Goal: Task Accomplishment & Management: Use online tool/utility

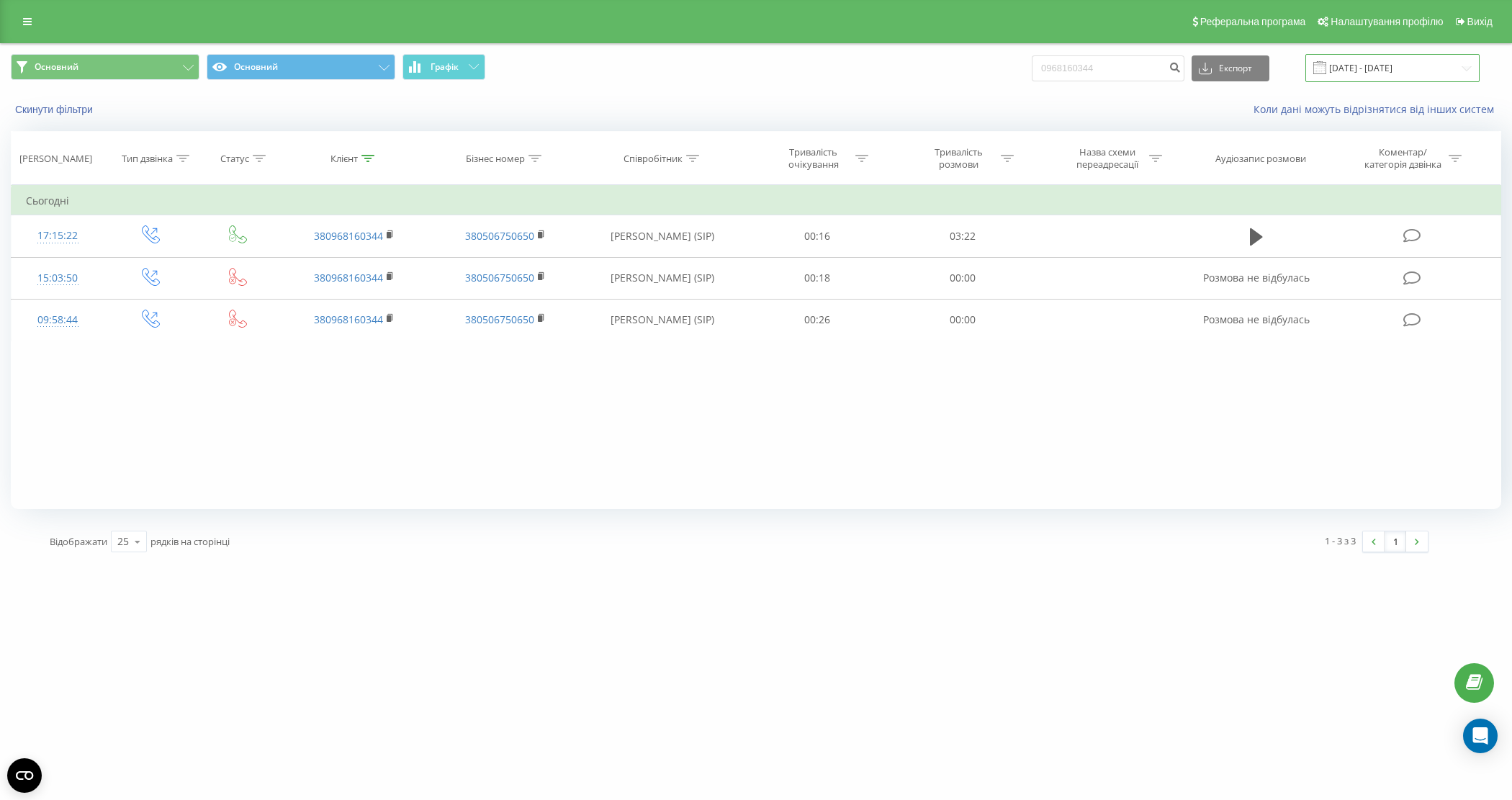
click at [1411, 58] on input "[DATE] - [DATE]" at bounding box center [1391, 68] width 174 height 28
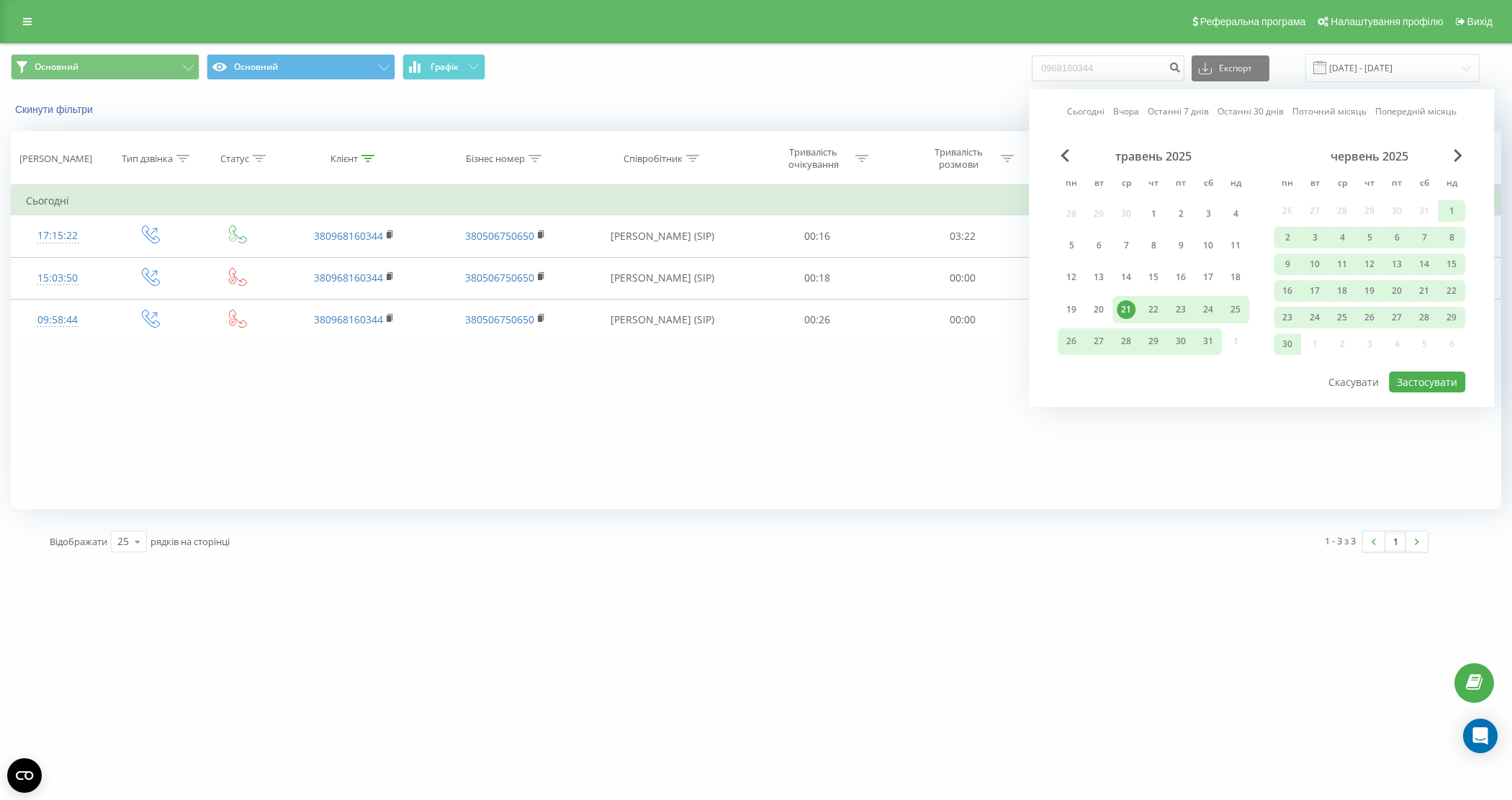
click at [1451, 159] on div "червень 2025" at bounding box center [1369, 155] width 191 height 14
click at [1455, 155] on span "Next Month" at bounding box center [1457, 155] width 8 height 13
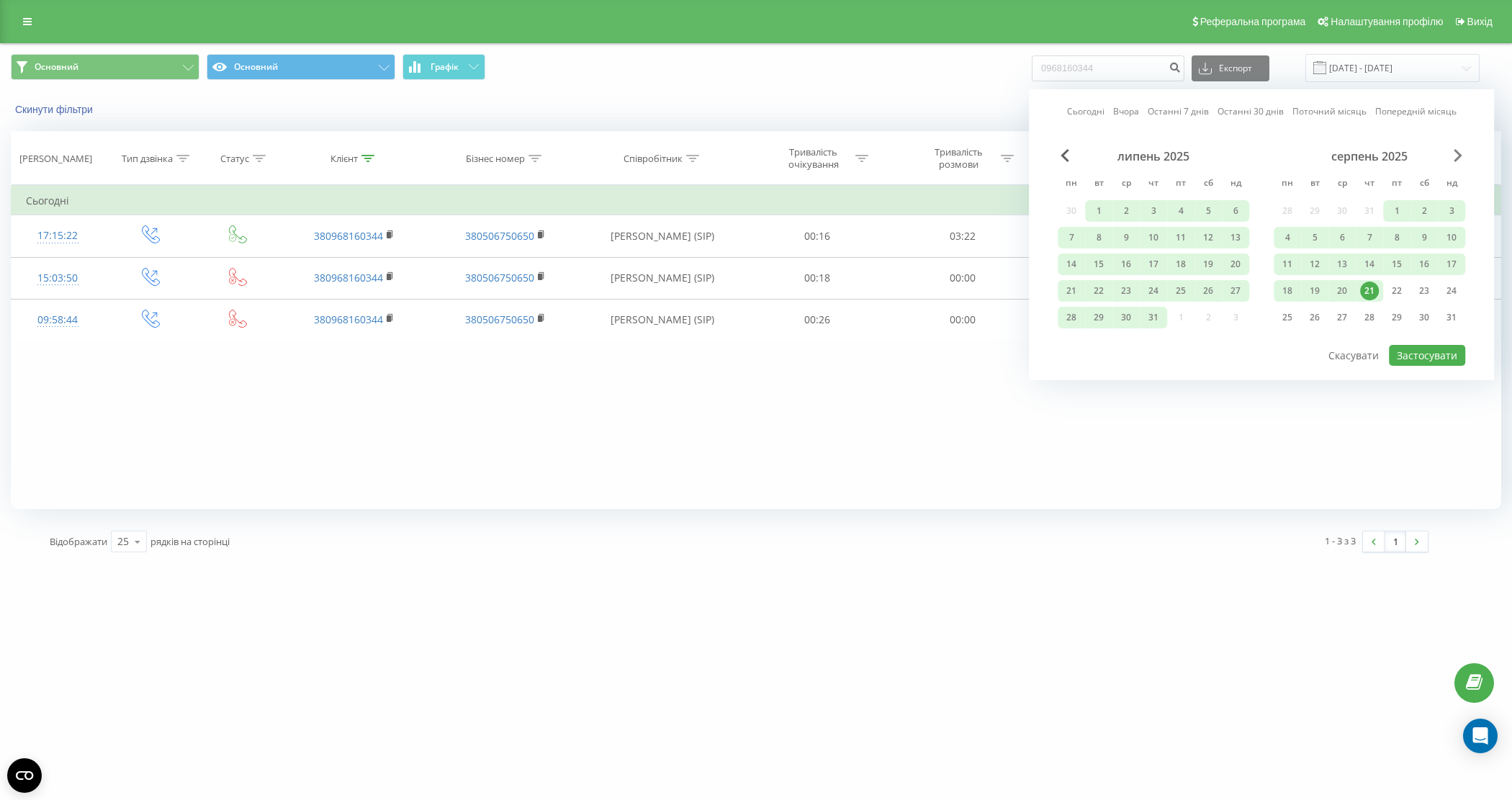
click at [1455, 155] on span "Next Month" at bounding box center [1457, 155] width 8 height 13
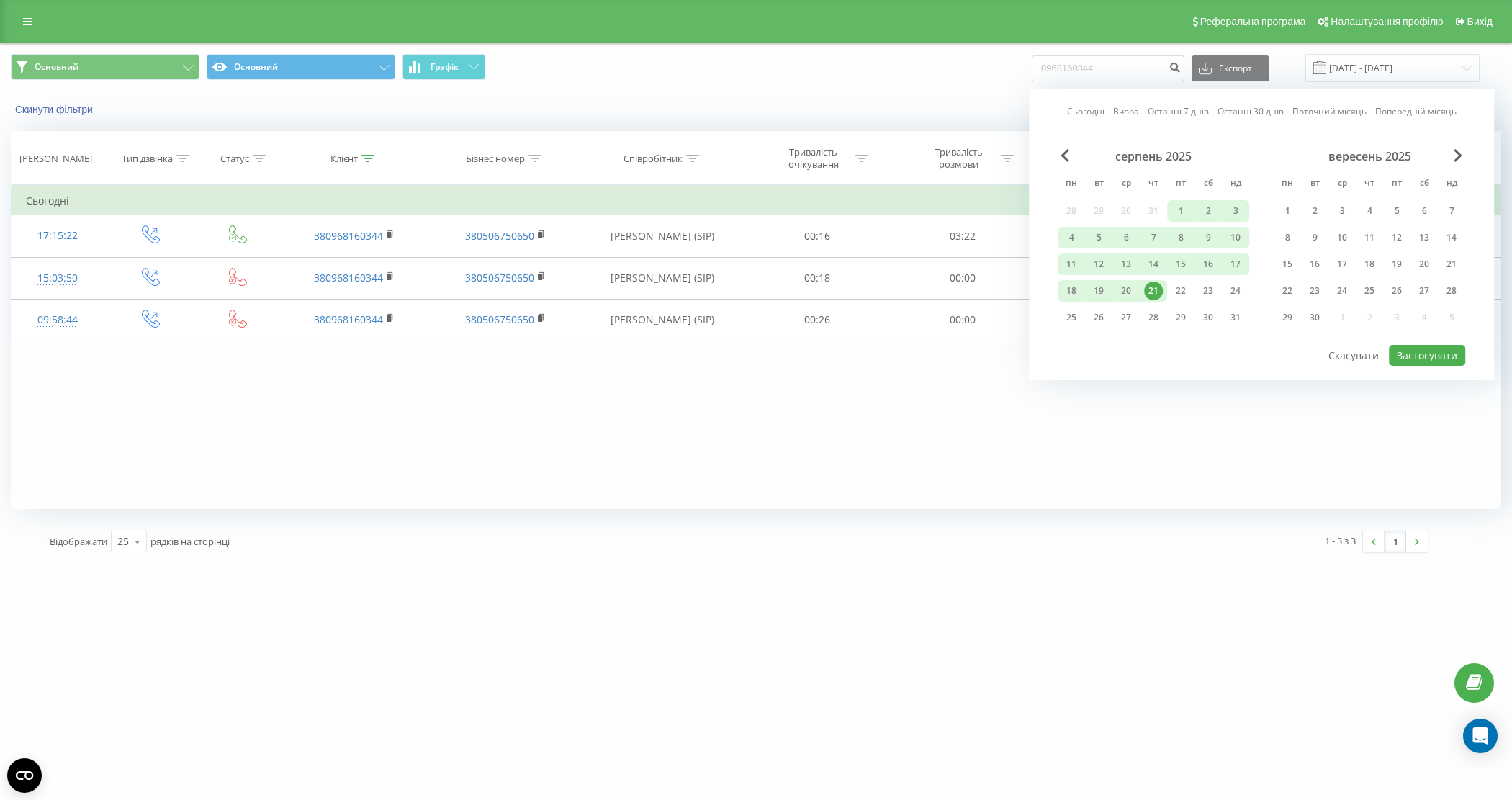
click at [1157, 286] on div "21" at bounding box center [1153, 291] width 19 height 19
click at [1177, 281] on div "22" at bounding box center [1181, 291] width 19 height 19
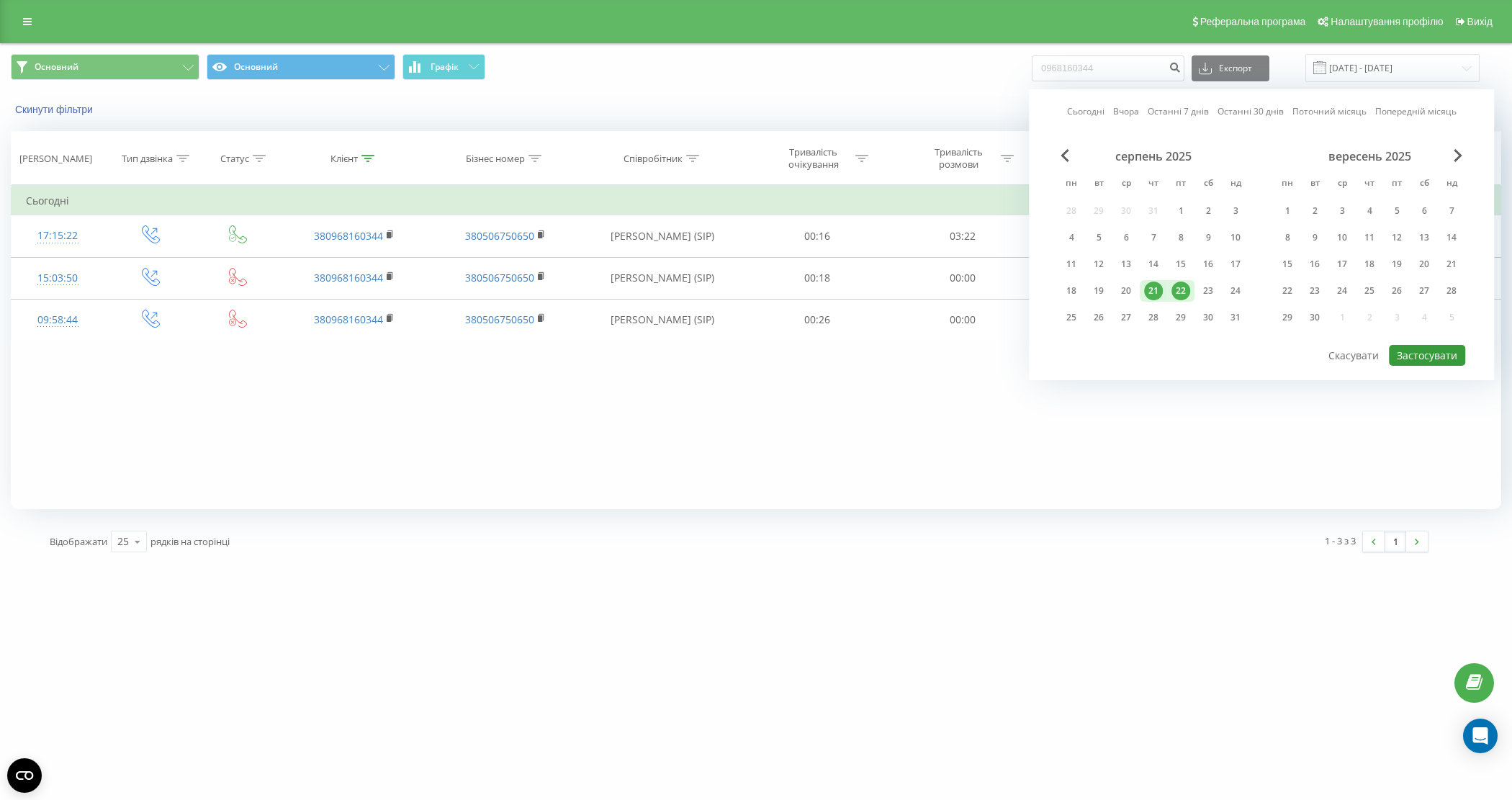
click at [1406, 355] on button "Застосувати" at bounding box center [1426, 355] width 76 height 21
type input "21.08.2025 - 22.08.2025"
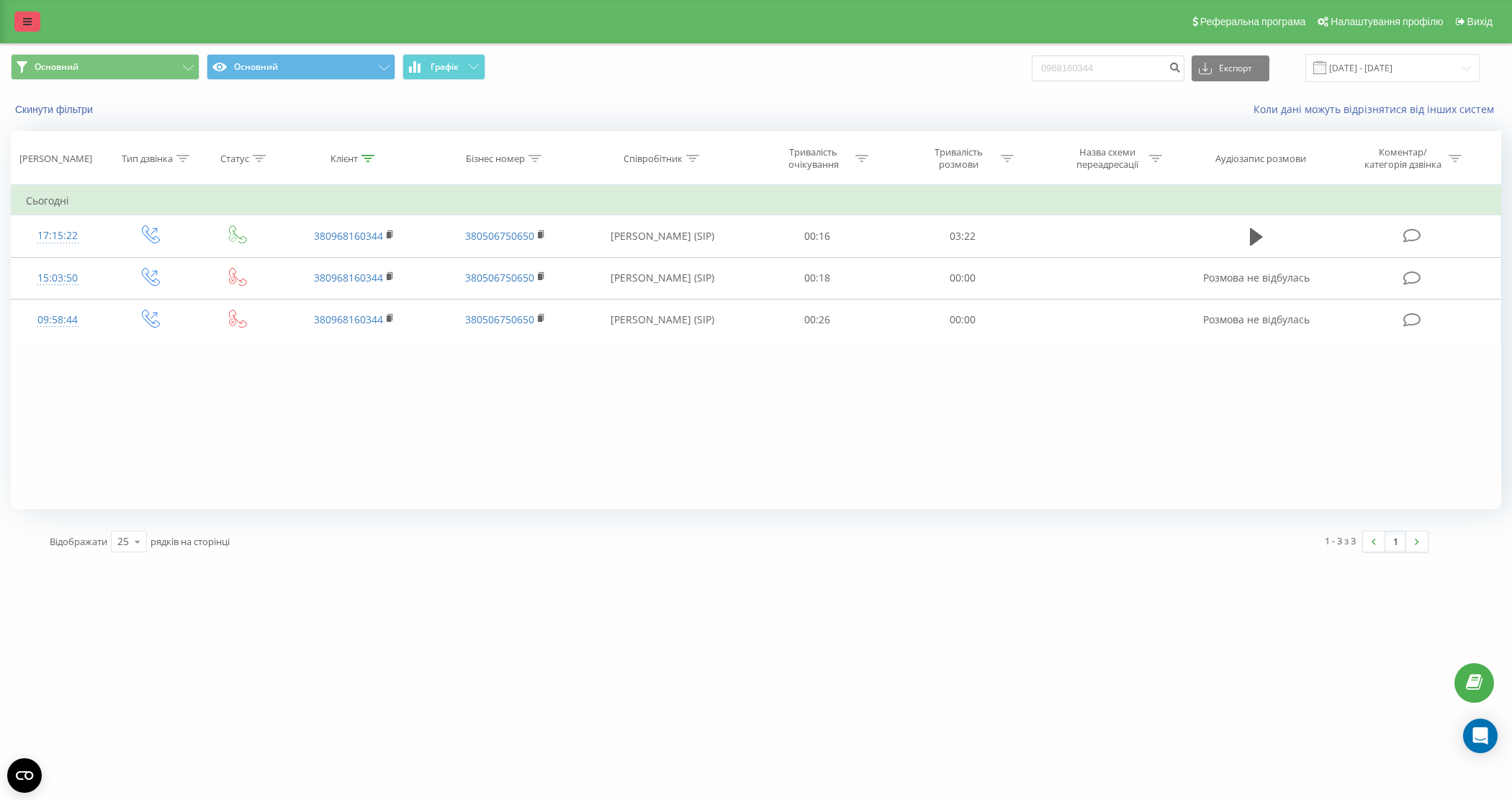
click at [26, 17] on icon at bounding box center [26, 22] width 8 height 10
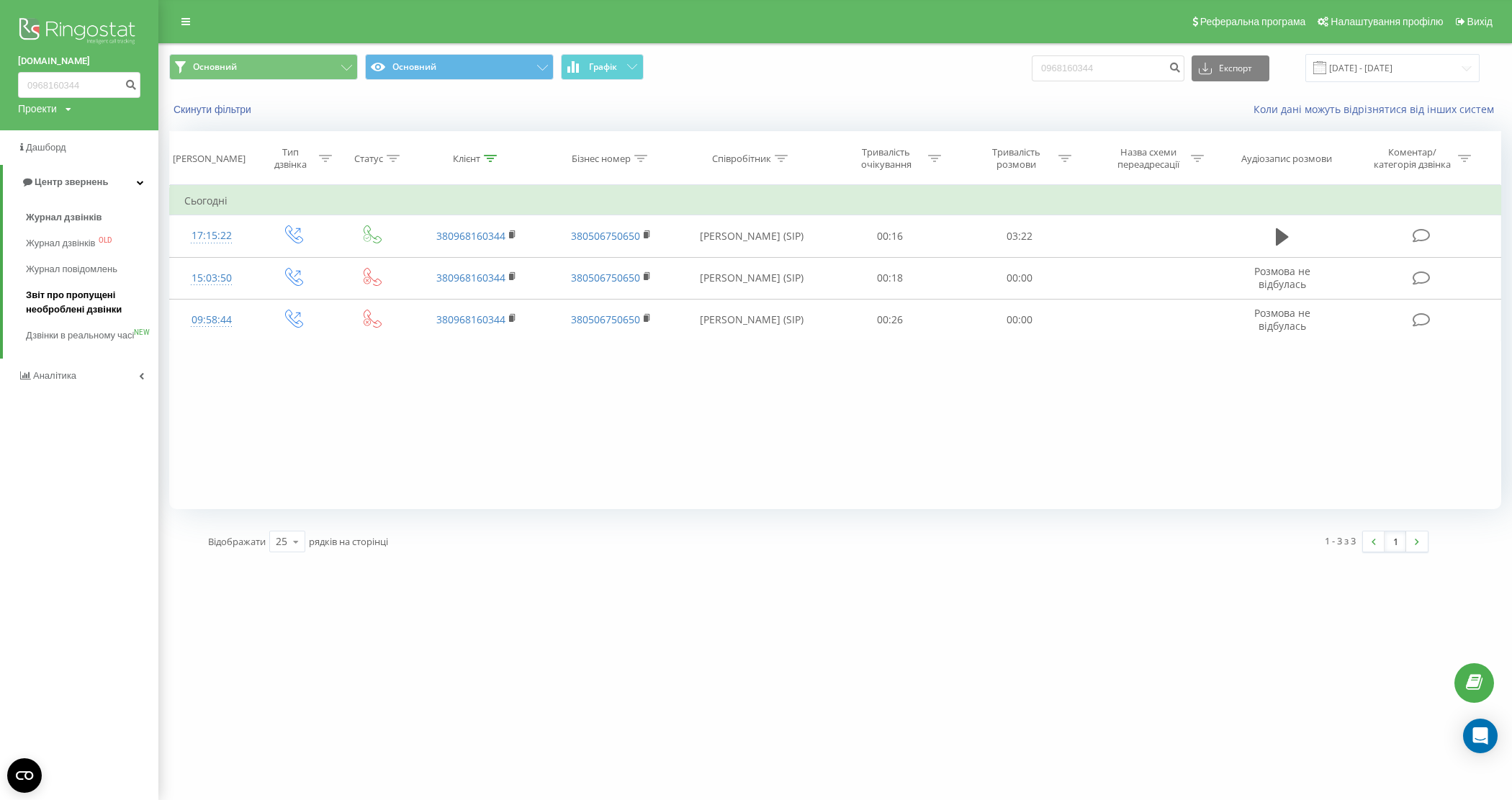
click at [71, 312] on span "Звіт про пропущені необроблені дзвінки" at bounding box center [88, 302] width 125 height 29
